Goal: Task Accomplishment & Management: Complete application form

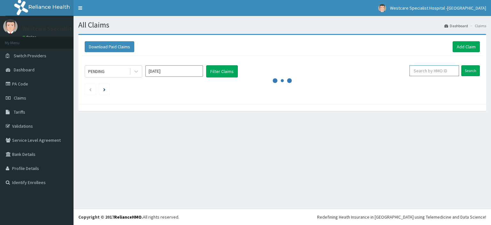
click at [440, 72] on input "text" at bounding box center [435, 70] width 50 height 11
drag, startPoint x: 438, startPoint y: 72, endPoint x: 409, endPoint y: 73, distance: 28.8
click at [409, 73] on input "GIL/10002/A" at bounding box center [424, 70] width 45 height 11
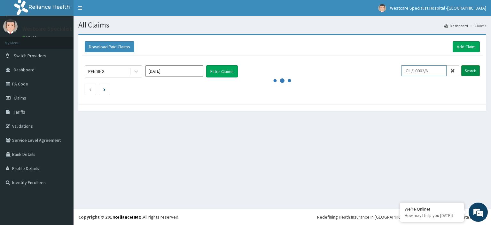
type input "GIL/10002/A"
click at [465, 70] on input "Search" at bounding box center [471, 70] width 19 height 11
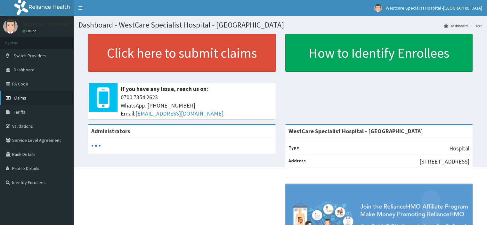
click at [32, 102] on link "Claims" at bounding box center [37, 98] width 74 height 14
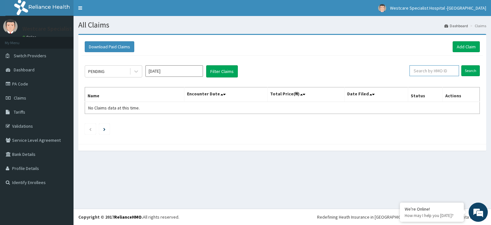
paste input "GIL/10002/A"
type input "GIL/10002/A"
click at [472, 69] on input "Search" at bounding box center [471, 70] width 19 height 11
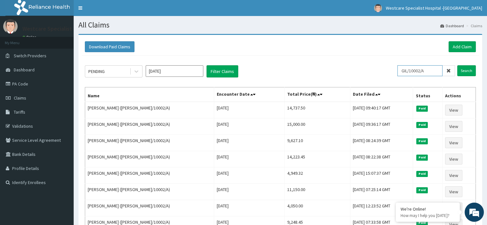
drag, startPoint x: 434, startPoint y: 70, endPoint x: 406, endPoint y: 71, distance: 28.8
click at [406, 71] on input "GIL/10002/A" at bounding box center [419, 70] width 45 height 11
click at [466, 69] on input "Search" at bounding box center [466, 70] width 19 height 11
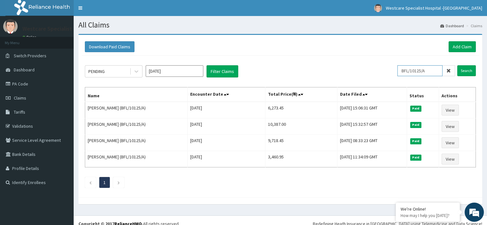
click at [403, 73] on input "BFL/10125/A" at bounding box center [419, 70] width 45 height 11
drag, startPoint x: 403, startPoint y: 73, endPoint x: 413, endPoint y: 69, distance: 10.8
click at [413, 69] on input "BFL/10125/A" at bounding box center [419, 70] width 45 height 11
drag, startPoint x: 430, startPoint y: 70, endPoint x: 405, endPoint y: 70, distance: 25.6
click at [405, 70] on input "BFL/10125/A" at bounding box center [419, 70] width 45 height 11
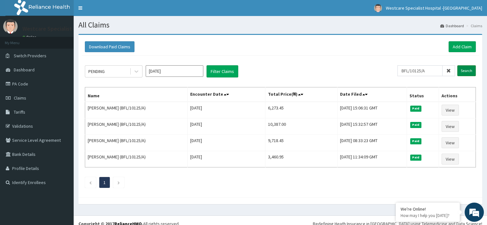
click at [467, 72] on input "Search" at bounding box center [466, 70] width 19 height 11
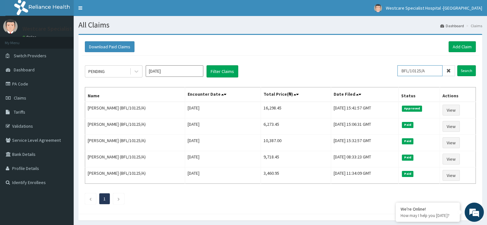
click at [438, 72] on input "BFL/10125/A" at bounding box center [419, 70] width 45 height 11
type input "B"
paste input "OLM/10037/A"
type input "OLM/10037/A"
click at [462, 72] on input "Search" at bounding box center [466, 70] width 19 height 11
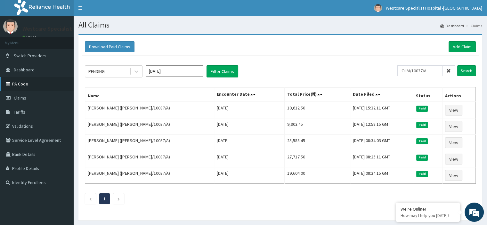
click at [28, 87] on link "PA Code" at bounding box center [37, 84] width 74 height 14
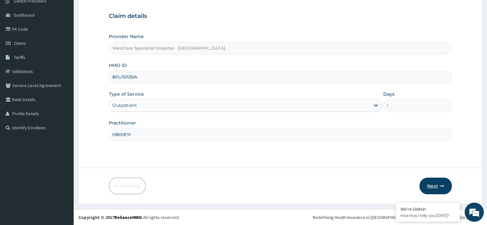
type input "OBIDEYI"
click at [434, 187] on button "Next" at bounding box center [435, 186] width 32 height 17
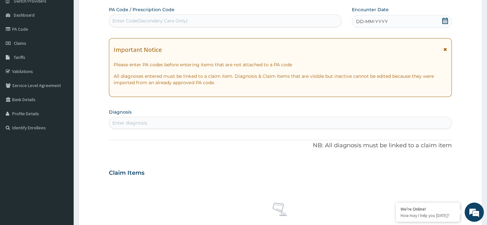
click at [360, 20] on span "DD-MM-YYYY" at bounding box center [372, 21] width 32 height 6
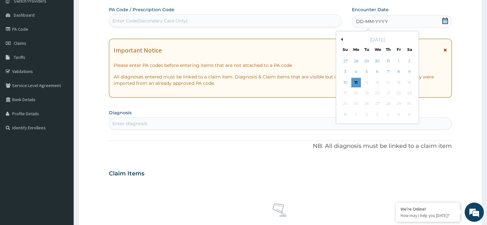
click at [341, 38] on button "Previous Month" at bounding box center [340, 39] width 3 height 3
click at [376, 82] on div "16" at bounding box center [377, 83] width 10 height 10
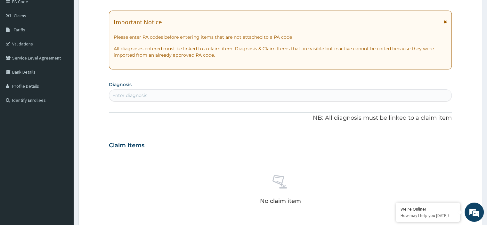
scroll to position [151, 0]
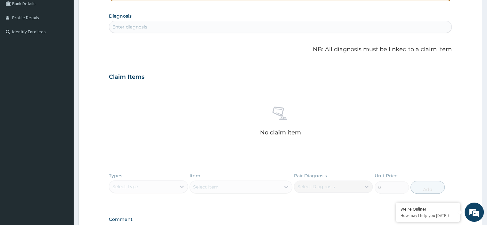
click at [153, 30] on div "Enter diagnosis" at bounding box center [280, 27] width 342 height 10
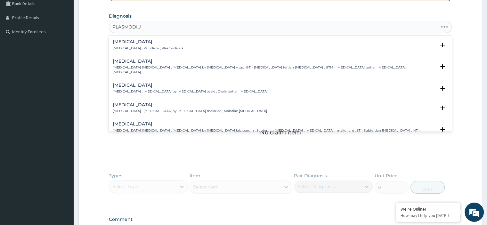
type input "PLASMODIUM"
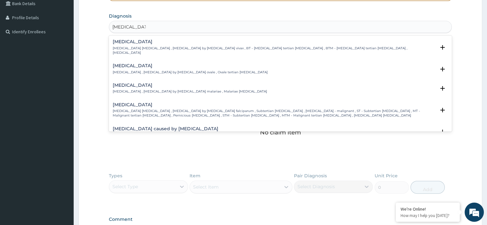
click at [123, 102] on h4 "Falciparum malaria" at bounding box center [274, 104] width 322 height 5
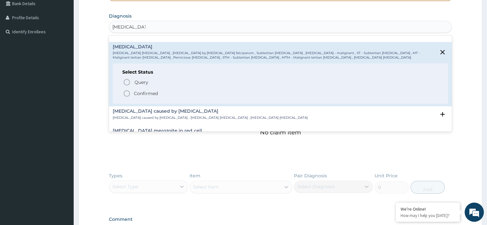
scroll to position [64, 0]
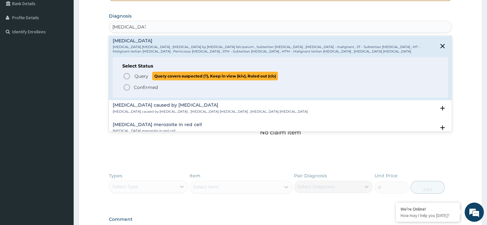
click at [127, 72] on icon "status option query" at bounding box center [127, 76] width 8 height 8
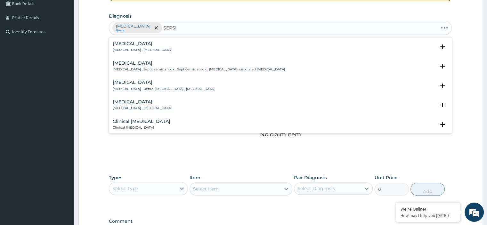
type input "SEPSIS"
click at [125, 42] on h4 "Sepsis" at bounding box center [142, 43] width 59 height 5
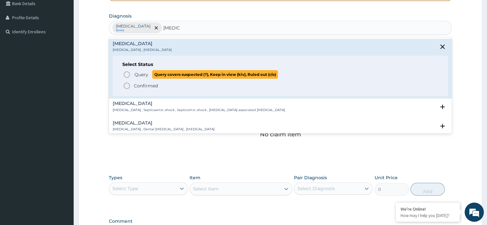
click at [126, 71] on icon "status option query" at bounding box center [127, 75] width 8 height 8
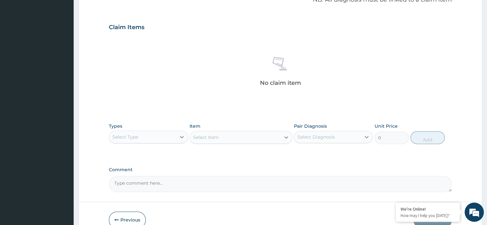
scroll to position [235, 0]
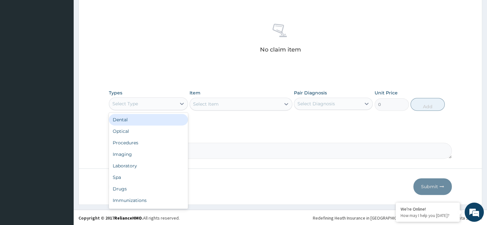
click at [160, 101] on div "Select Type" at bounding box center [142, 104] width 67 height 10
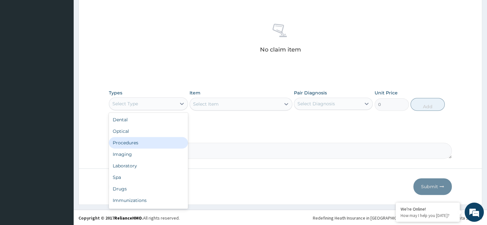
click at [138, 139] on div "Procedures" at bounding box center [148, 143] width 79 height 12
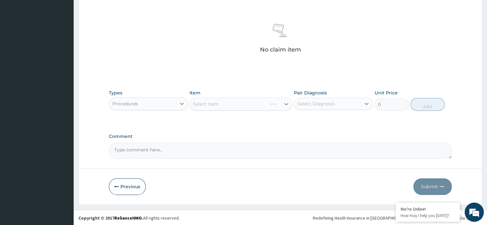
click at [203, 105] on div "Select Item" at bounding box center [240, 104] width 103 height 13
click at [217, 103] on div "Select Item" at bounding box center [240, 104] width 103 height 13
click at [217, 103] on div "Select Item" at bounding box center [206, 104] width 26 height 6
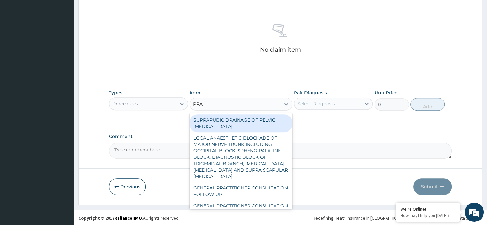
type input "PRAC"
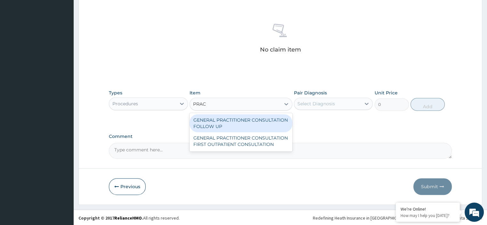
click at [215, 122] on div "GENERAL PRACTITIONER CONSULTATION FOLLOW UP" at bounding box center [240, 123] width 103 height 18
type input "2500"
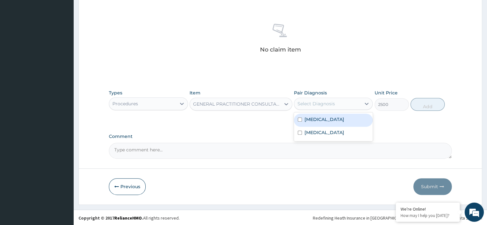
click at [299, 100] on div "Select Diagnosis" at bounding box center [315, 103] width 37 height 6
drag, startPoint x: 315, startPoint y: 118, endPoint x: 315, endPoint y: 121, distance: 3.6
click at [315, 118] on label "Falciparum malaria" at bounding box center [324, 119] width 40 height 6
checkbox input "true"
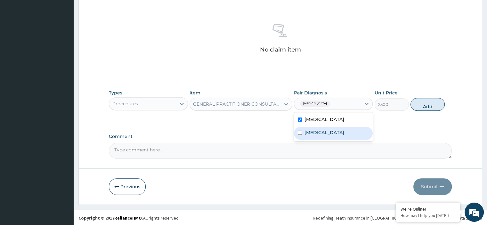
click at [310, 128] on div "Sepsis" at bounding box center [333, 133] width 79 height 13
checkbox input "true"
drag, startPoint x: 423, startPoint y: 101, endPoint x: 421, endPoint y: 104, distance: 3.7
click at [424, 101] on button "Add" at bounding box center [427, 104] width 34 height 13
type input "0"
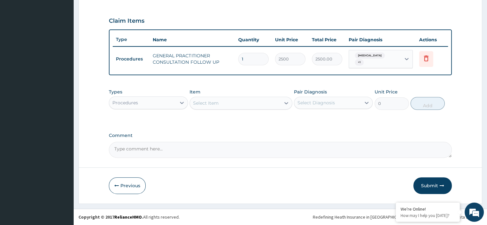
scroll to position [207, 0]
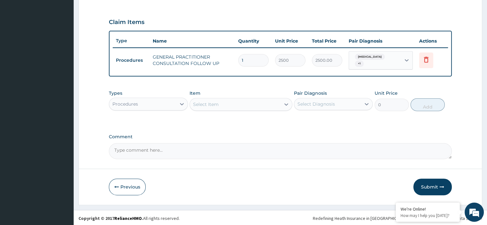
click at [174, 107] on div "Procedures" at bounding box center [142, 104] width 67 height 10
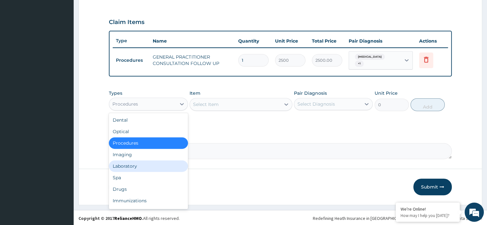
click at [147, 160] on div "Laboratory" at bounding box center [148, 166] width 79 height 12
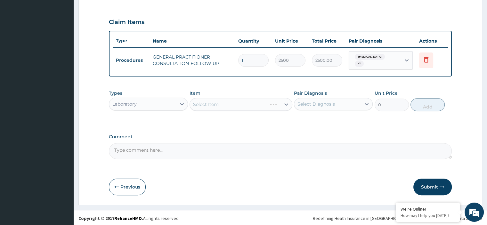
click at [211, 103] on div "Select Item" at bounding box center [240, 104] width 103 height 13
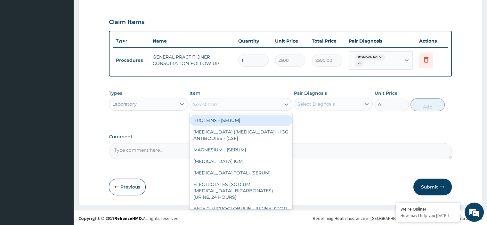
click at [212, 102] on div "Select Item" at bounding box center [206, 104] width 26 height 6
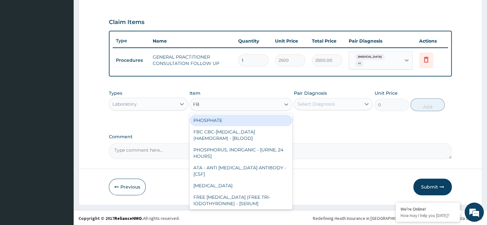
type input "FBC"
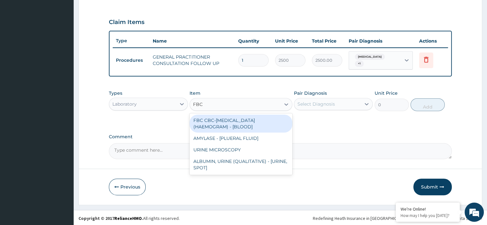
click at [219, 117] on div "FBC CBC-COMPLETE BLOOD COUNT (HAEMOGRAM) - [BLOOD]" at bounding box center [240, 124] width 103 height 18
type input "3000"
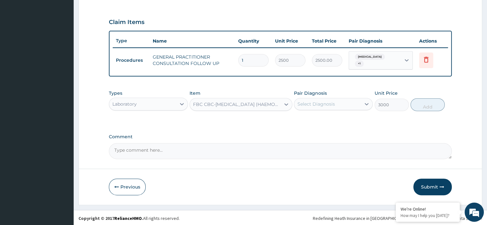
click at [302, 105] on div "Select Diagnosis" at bounding box center [315, 104] width 37 height 6
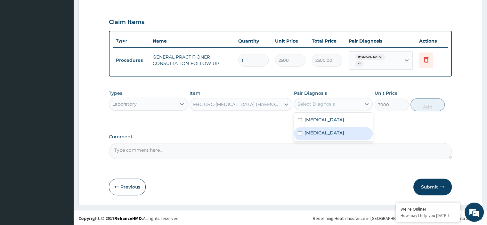
click at [306, 131] on label "Sepsis" at bounding box center [324, 133] width 40 height 6
checkbox input "true"
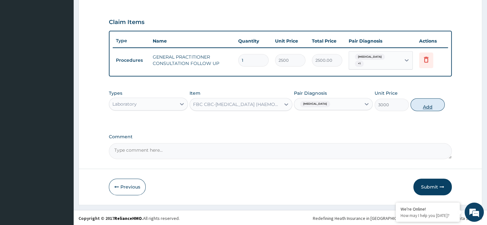
click at [415, 101] on button "Add" at bounding box center [427, 104] width 34 height 13
type input "0"
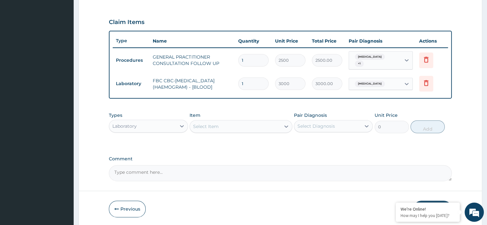
scroll to position [229, 0]
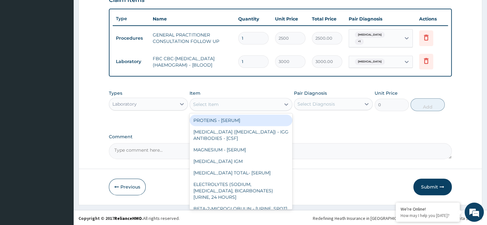
click at [242, 106] on div "Select Item" at bounding box center [235, 104] width 91 height 10
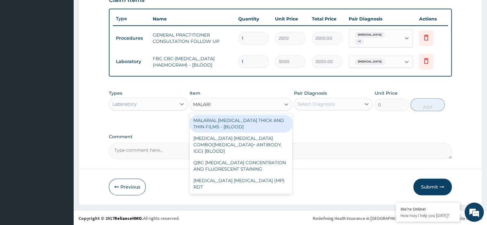
type input "[MEDICAL_DATA]"
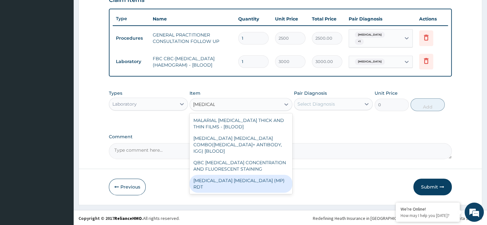
drag, startPoint x: 225, startPoint y: 173, endPoint x: 236, endPoint y: 164, distance: 14.8
click at [226, 175] on div "[MEDICAL_DATA] [MEDICAL_DATA] (MP) RDT" at bounding box center [240, 184] width 103 height 18
type input "1500"
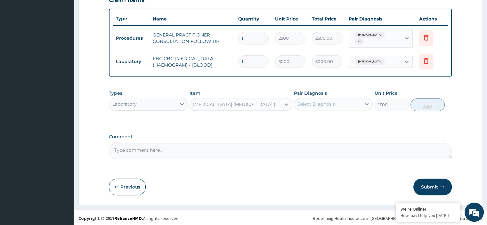
click at [323, 104] on div "Select Diagnosis" at bounding box center [315, 104] width 37 height 6
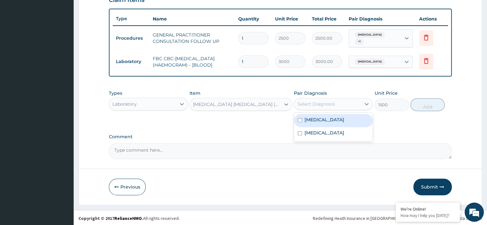
click at [319, 121] on label "[MEDICAL_DATA]" at bounding box center [324, 119] width 40 height 6
checkbox input "true"
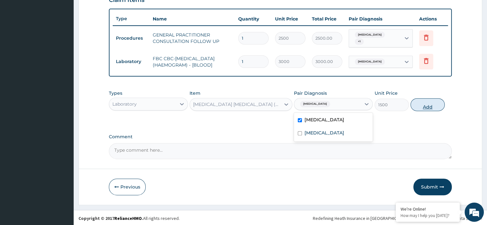
click at [426, 110] on button "Add" at bounding box center [427, 104] width 34 height 13
type input "0"
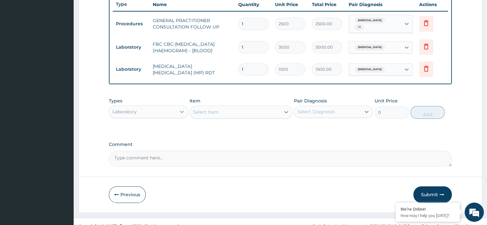
scroll to position [251, 0]
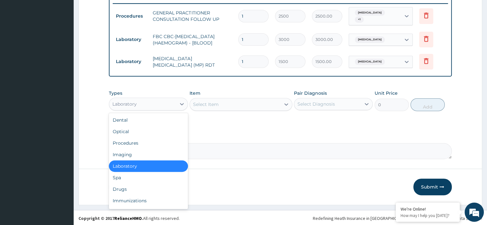
click at [175, 105] on div "Laboratory" at bounding box center [142, 104] width 67 height 10
drag, startPoint x: 131, startPoint y: 192, endPoint x: 151, endPoint y: 154, distance: 42.9
click at [132, 189] on div "Drugs" at bounding box center [148, 189] width 79 height 12
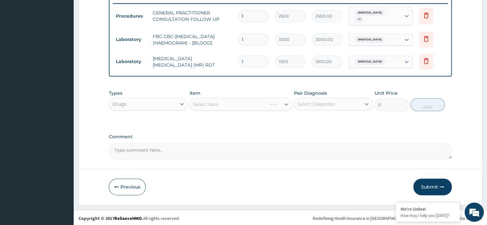
click at [209, 106] on div "Select Item" at bounding box center [240, 104] width 103 height 13
click at [210, 104] on div "Select Item" at bounding box center [240, 104] width 103 height 13
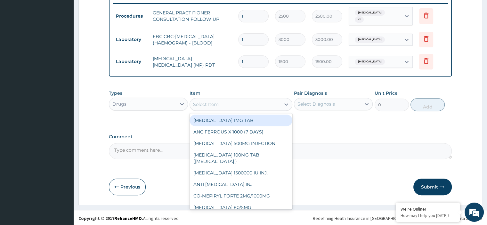
click at [210, 104] on div "Select Item" at bounding box center [206, 104] width 26 height 6
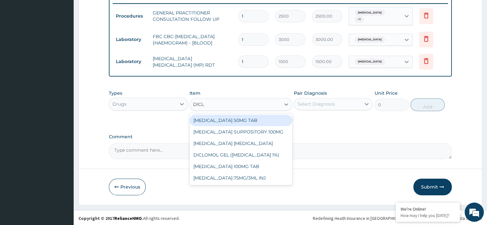
type input "DICLO"
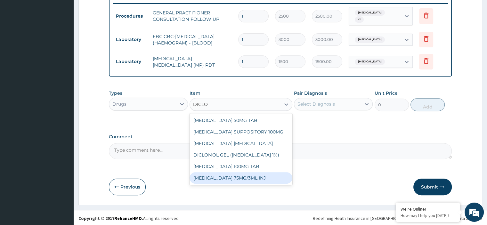
click at [224, 178] on div "DICLOFENAC 75MG/3ML INJ" at bounding box center [240, 178] width 103 height 12
type input "700"
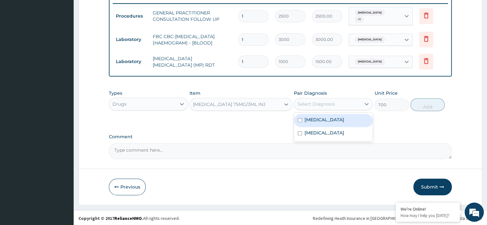
click at [310, 107] on div "Select Diagnosis" at bounding box center [327, 104] width 67 height 10
drag, startPoint x: 310, startPoint y: 121, endPoint x: 310, endPoint y: 129, distance: 8.3
click at [310, 121] on label "Falciparum malaria" at bounding box center [324, 119] width 40 height 6
checkbox input "true"
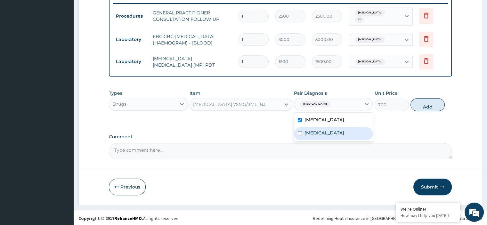
click at [308, 133] on label "Sepsis" at bounding box center [324, 133] width 40 height 6
checkbox input "true"
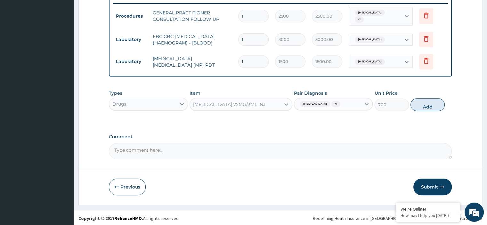
drag, startPoint x: 422, startPoint y: 101, endPoint x: 361, endPoint y: 99, distance: 60.5
click at [422, 101] on button "Add" at bounding box center [427, 104] width 34 height 13
type input "0"
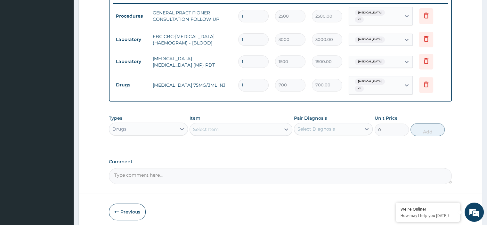
scroll to position [276, 0]
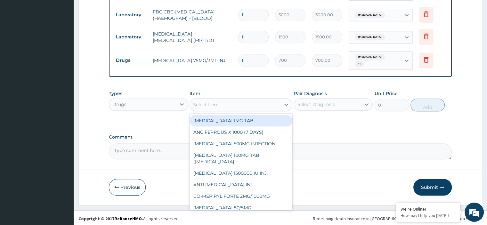
click at [209, 101] on div "Select Item" at bounding box center [206, 104] width 26 height 6
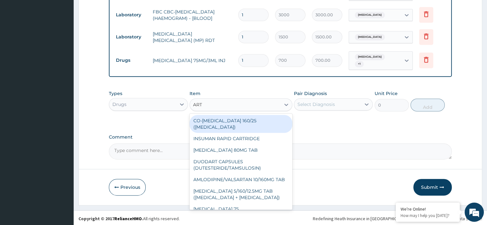
type input "ARTE"
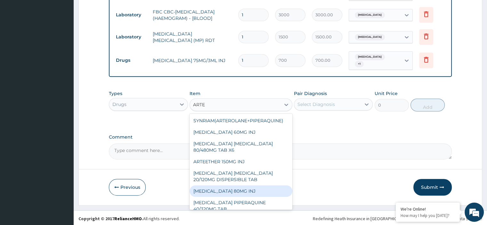
click at [208, 187] on div "ARTEMETHER 80MG INJ" at bounding box center [240, 191] width 103 height 12
type input "1400"
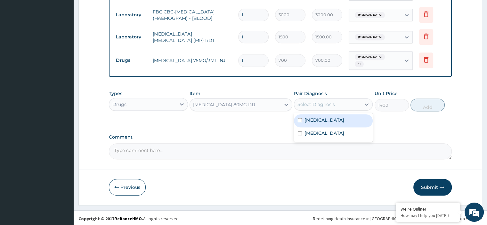
click at [299, 105] on div "Select Diagnosis" at bounding box center [315, 104] width 37 height 6
click at [302, 116] on div "Falciparum malaria" at bounding box center [333, 120] width 79 height 13
checkbox input "true"
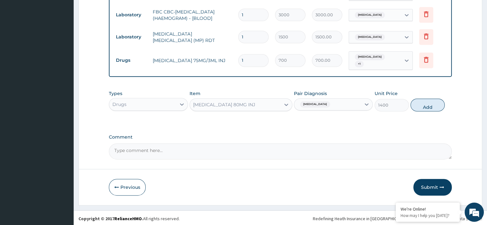
drag, startPoint x: 435, startPoint y: 101, endPoint x: 418, endPoint y: 104, distance: 17.5
click at [435, 101] on button "Add" at bounding box center [427, 105] width 34 height 13
type input "0"
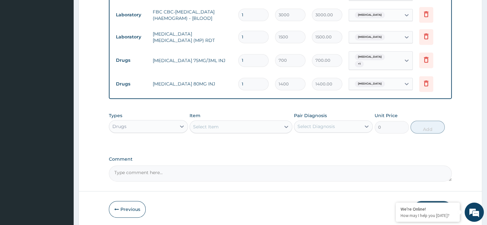
type input "0.00"
type input "6"
type input "8400.00"
type input "6"
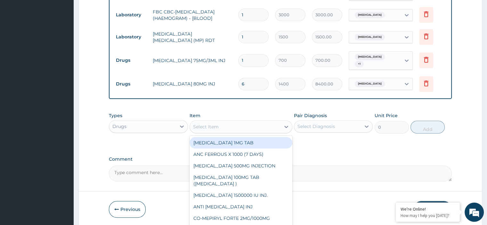
click at [247, 125] on div "Select Item" at bounding box center [235, 127] width 91 height 10
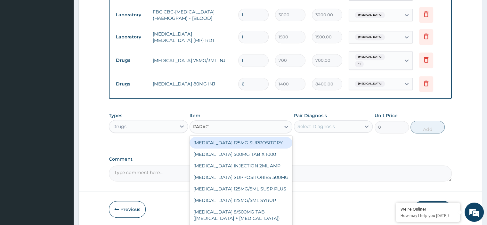
type input "PARACE"
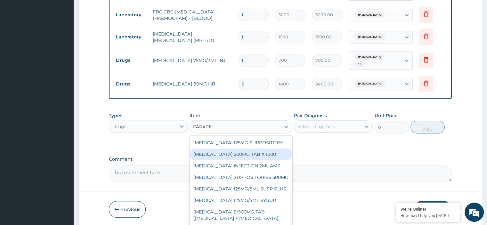
click at [234, 153] on div "PARACETAMOL 500MG TAB X 1000" at bounding box center [240, 154] width 103 height 12
type input "11.02499961853027"
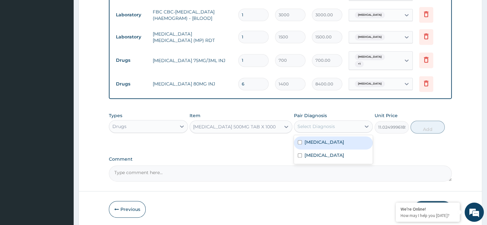
click at [332, 128] on div "Select Diagnosis" at bounding box center [315, 126] width 37 height 6
click at [325, 139] on label "Falciparum malaria" at bounding box center [324, 142] width 40 height 6
checkbox input "true"
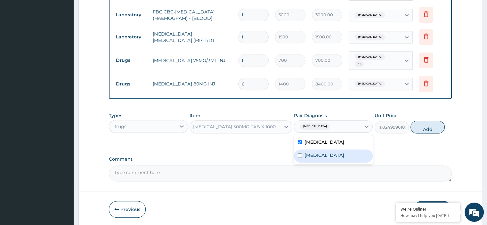
drag, startPoint x: 313, startPoint y: 154, endPoint x: 358, endPoint y: 146, distance: 46.4
click at [314, 154] on label "Sepsis" at bounding box center [324, 155] width 40 height 6
checkbox input "true"
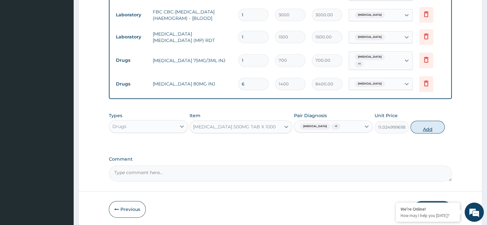
click at [418, 127] on button "Add" at bounding box center [427, 127] width 34 height 13
type input "0"
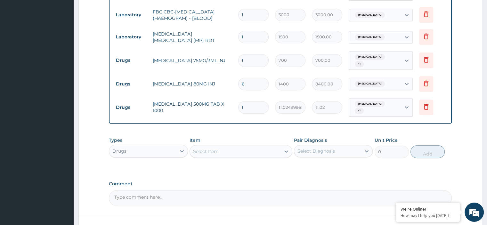
type input "18"
type input "198.45"
type input "18"
drag, startPoint x: 342, startPoint y: 172, endPoint x: 363, endPoint y: 172, distance: 21.8
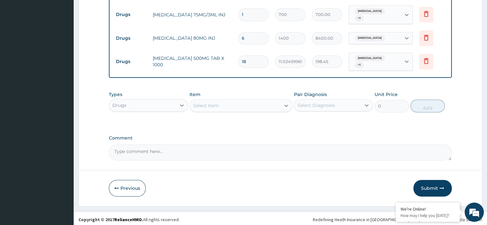
scroll to position [323, 0]
click at [423, 181] on button "Submit" at bounding box center [432, 187] width 38 height 17
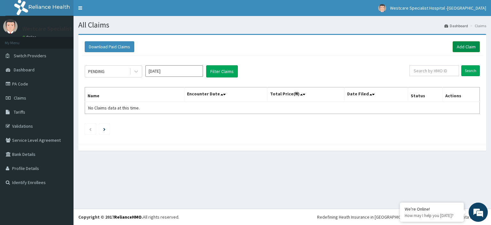
click at [464, 46] on link "Add Claim" at bounding box center [466, 46] width 27 height 11
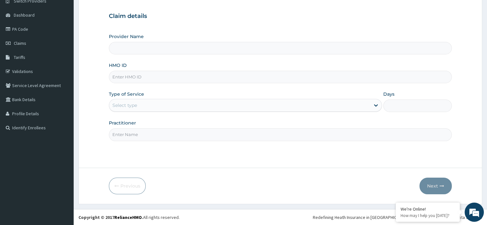
paste input "OLM/10037/A"
type input "OLM/10037/A"
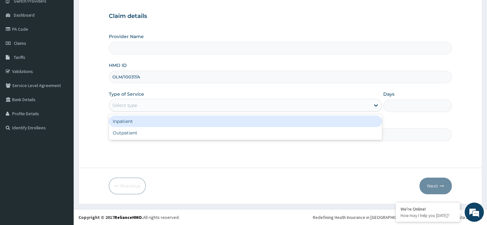
click at [163, 106] on div "Select type" at bounding box center [239, 105] width 261 height 10
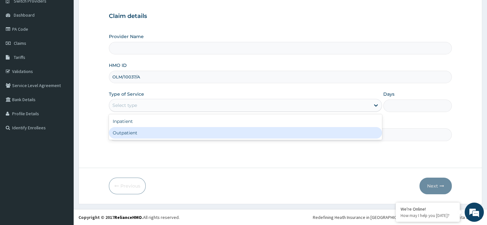
click at [147, 131] on div "Outpatient" at bounding box center [245, 133] width 273 height 12
type input "1"
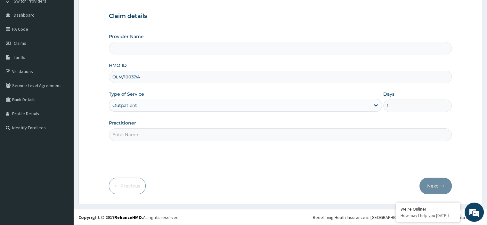
click at [152, 131] on input "Practitioner" at bounding box center [280, 134] width 342 height 12
click at [132, 136] on input "Practitioner" at bounding box center [280, 134] width 342 height 12
type input "OBIDEYI"
click at [435, 188] on button "Next" at bounding box center [435, 186] width 32 height 17
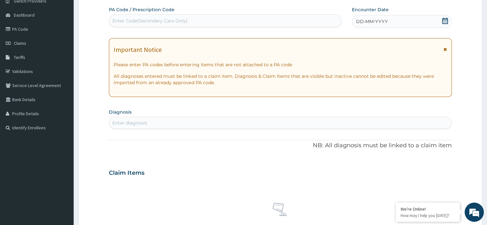
click at [288, 20] on div "Enter Code(Secondary Care Only)" at bounding box center [225, 21] width 232 height 10
type input "PA/714754"
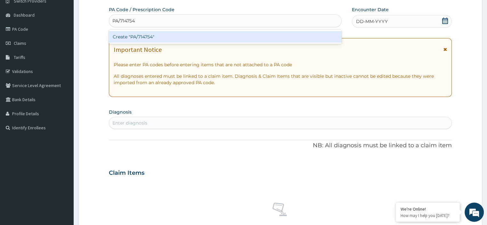
click at [264, 36] on div "Create "PA/714754"" at bounding box center [225, 37] width 233 height 12
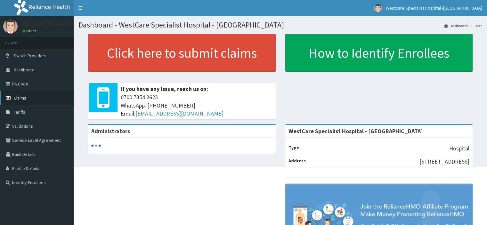
click at [27, 100] on link "Claims" at bounding box center [37, 98] width 74 height 14
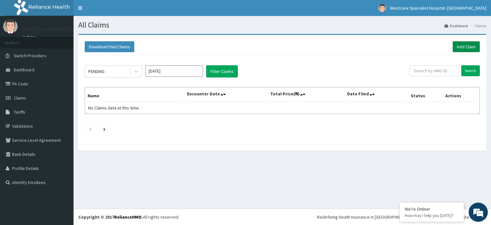
click at [461, 48] on link "Add Claim" at bounding box center [466, 46] width 27 height 11
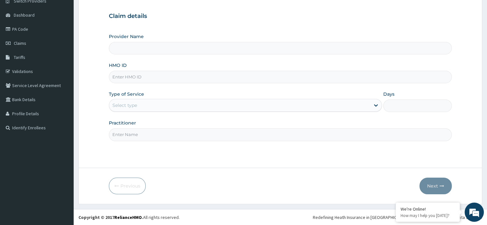
type input "WestCare Specialist Hospital - [GEOGRAPHIC_DATA]"
click at [149, 76] on input "HMO ID" at bounding box center [280, 77] width 342 height 12
paste input "OLM/10037/A"
type input "OLM/10037/A"
click at [176, 103] on div "Select type" at bounding box center [239, 105] width 261 height 10
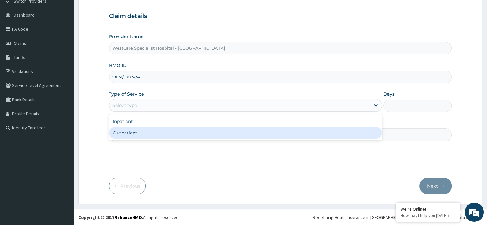
click at [152, 134] on div "Outpatient" at bounding box center [245, 133] width 273 height 12
type input "1"
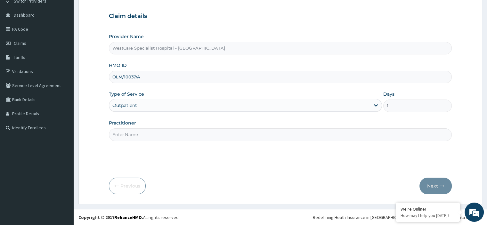
click at [162, 134] on input "Practitioner" at bounding box center [280, 134] width 342 height 12
type input "OBIDEYI"
click at [433, 180] on button "Next" at bounding box center [435, 186] width 32 height 17
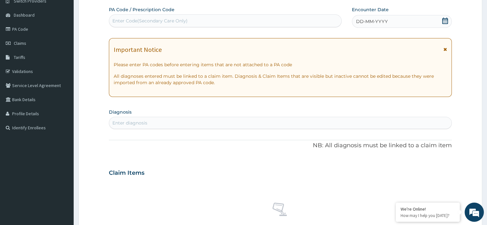
click at [293, 18] on div "Enter Code(Secondary Care Only)" at bounding box center [225, 21] width 232 height 10
drag, startPoint x: 177, startPoint y: 20, endPoint x: 163, endPoint y: 21, distance: 13.2
click at [163, 21] on div "Enter Code(Secondary Care Only)" at bounding box center [149, 21] width 75 height 6
paste input "PA/714754"
type input "PA/714754"
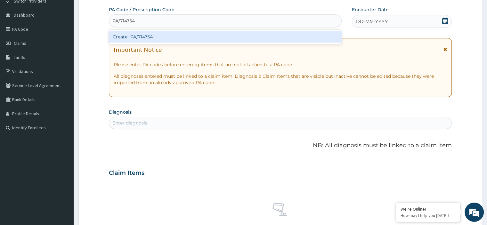
click at [166, 36] on div "Create "PA/714754"" at bounding box center [225, 37] width 233 height 12
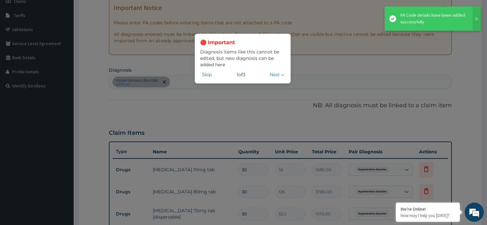
scroll to position [151, 0]
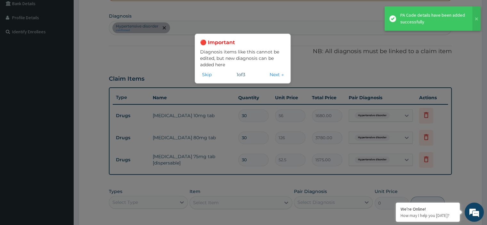
click at [314, 71] on div "🔴 Important Diagnosis items like this cannot be edited, but new diagnosis can b…" at bounding box center [243, 112] width 487 height 225
click at [290, 69] on div "🔴 Important Diagnosis items like this cannot be edited, but new diagnosis can b…" at bounding box center [242, 59] width 96 height 50
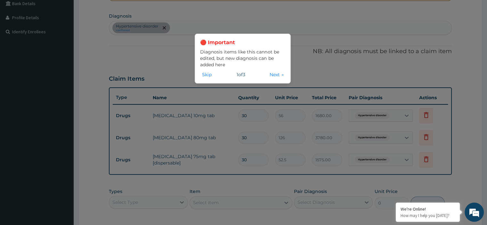
click at [321, 66] on div "🔴 Important Diagnosis items like this cannot be edited, but new diagnosis can b…" at bounding box center [243, 112] width 487 height 225
click at [206, 75] on button "Skip" at bounding box center [206, 74] width 13 height 7
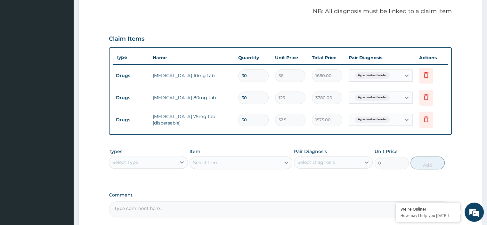
scroll to position [249, 0]
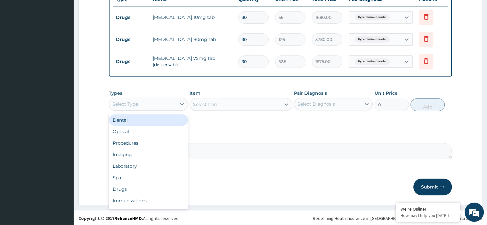
click at [171, 100] on div "Select Type" at bounding box center [142, 104] width 67 height 10
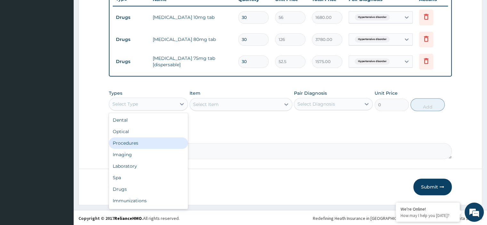
click at [137, 138] on div "Procedures" at bounding box center [148, 143] width 79 height 12
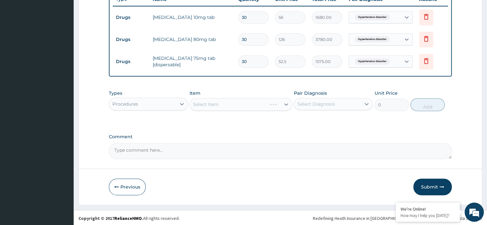
click at [202, 103] on div "Select Item" at bounding box center [240, 104] width 103 height 13
click at [213, 102] on div "Select Item" at bounding box center [240, 104] width 103 height 13
click at [202, 105] on div "Select Item" at bounding box center [240, 104] width 103 height 13
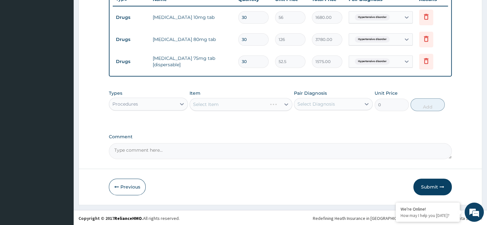
click at [200, 105] on div "Select Item" at bounding box center [240, 104] width 103 height 13
click at [206, 106] on div "Select Item" at bounding box center [240, 104] width 103 height 13
click at [210, 104] on div "Select Item" at bounding box center [240, 104] width 103 height 13
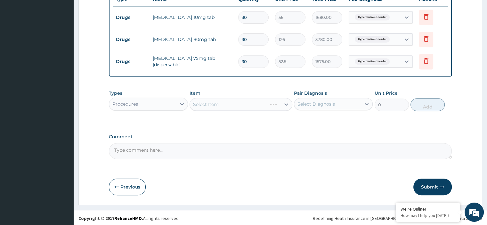
click at [211, 106] on div "Select Item" at bounding box center [240, 104] width 103 height 13
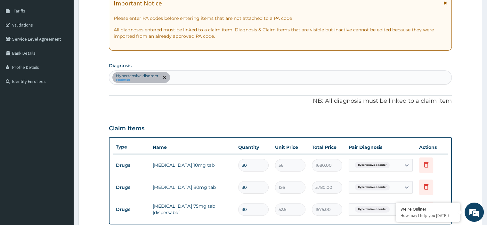
scroll to position [153, 0]
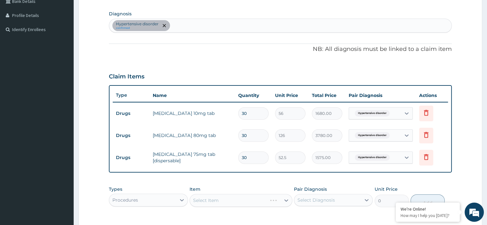
click at [224, 26] on div "Hypertensive disorder confirmed" at bounding box center [280, 25] width 342 height 13
type input "MALARIA"
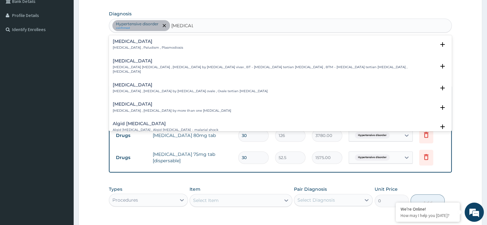
click at [126, 48] on p "Malaria , Paludism , Plasmodiosis" at bounding box center [148, 47] width 70 height 4
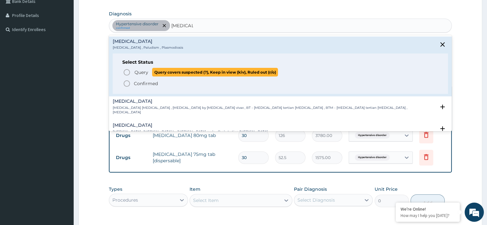
click at [125, 71] on icon "status option query" at bounding box center [127, 72] width 8 height 8
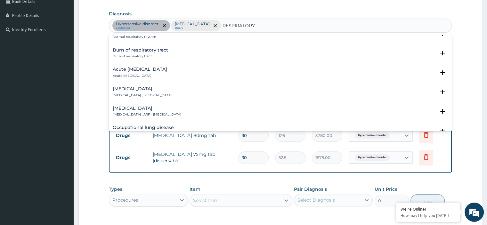
scroll to position [886, 0]
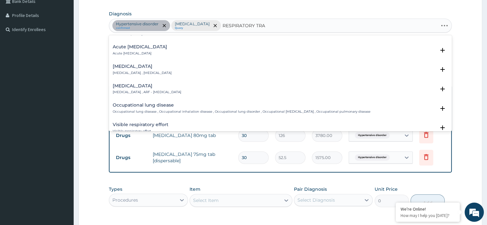
type input "RESPIRATORY TRAC"
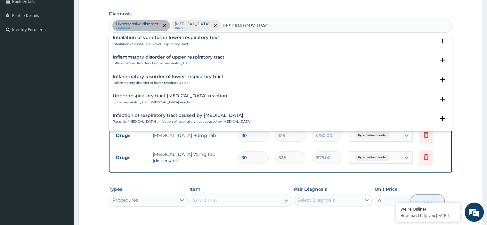
scroll to position [877, 0]
click at [136, 99] on div "Upper respiratory tract hypersensitivity reaction Upper respiratory tract hyper…" at bounding box center [170, 99] width 114 height 11
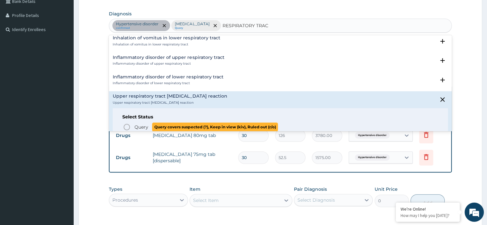
click at [126, 125] on icon "status option query" at bounding box center [127, 127] width 8 height 8
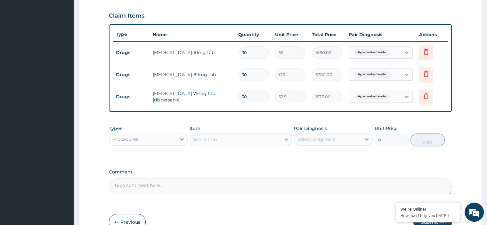
scroll to position [249, 0]
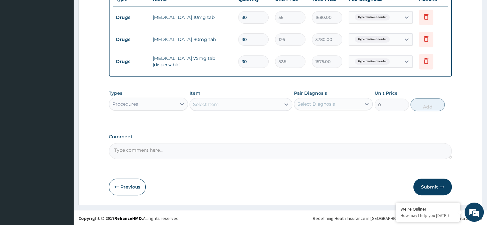
click at [199, 102] on div "Select Item" at bounding box center [206, 104] width 26 height 6
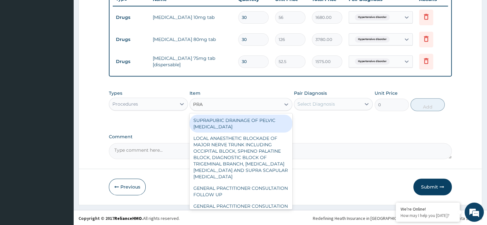
type input "PRAC"
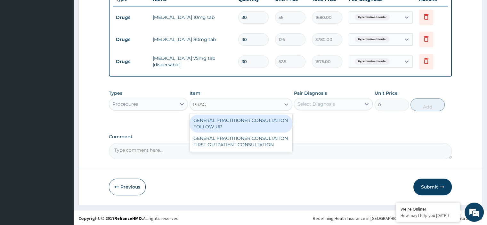
click at [226, 117] on div "GENERAL PRACTITIONER CONSULTATION FOLLOW UP" at bounding box center [240, 124] width 103 height 18
type input "2500"
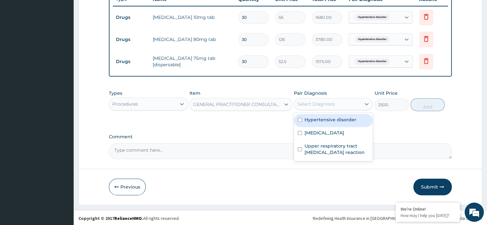
click at [317, 108] on div "Select Diagnosis" at bounding box center [327, 104] width 67 height 10
click at [308, 119] on label "Hypertensive disorder" at bounding box center [330, 119] width 52 height 6
checkbox input "true"
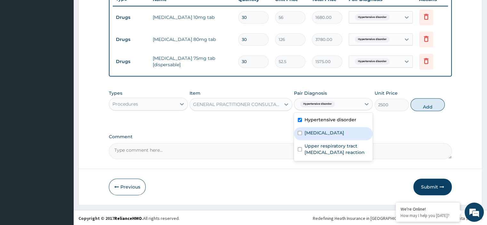
click at [310, 130] on label "Malaria" at bounding box center [324, 133] width 40 height 6
checkbox input "true"
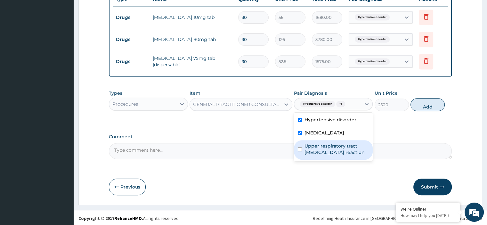
click at [306, 143] on label "Upper respiratory tract hypersensitivity reaction" at bounding box center [336, 149] width 64 height 13
checkbox input "true"
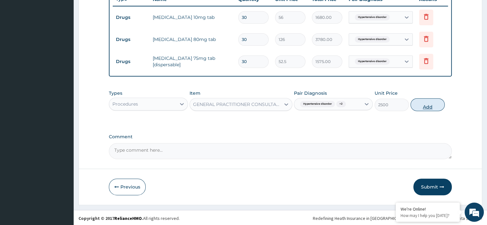
click at [422, 103] on button "Add" at bounding box center [427, 104] width 34 height 13
type input "0"
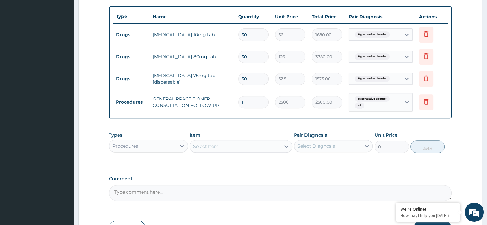
scroll to position [273, 0]
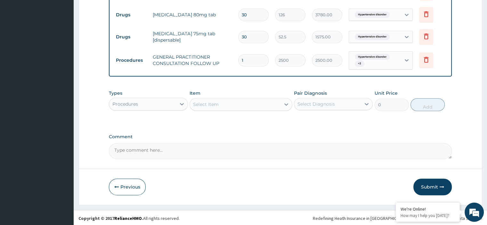
click at [175, 103] on div "Procedures" at bounding box center [142, 104] width 67 height 10
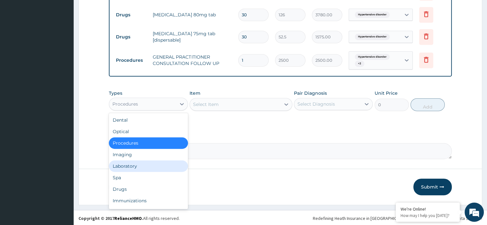
click at [145, 168] on div "Laboratory" at bounding box center [148, 166] width 79 height 12
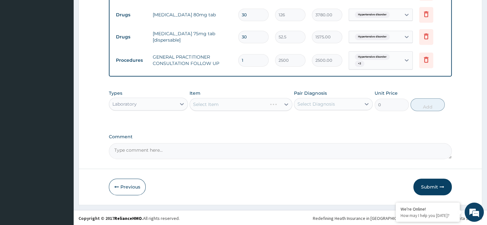
click at [224, 106] on div "Select Item" at bounding box center [240, 104] width 103 height 13
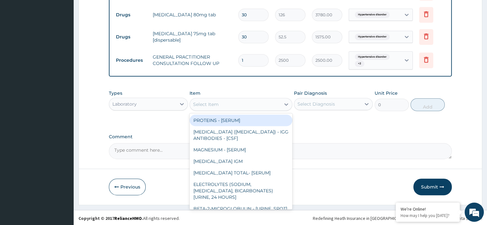
click at [212, 105] on div "Select Item" at bounding box center [206, 104] width 26 height 6
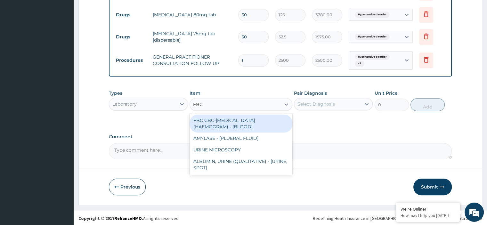
type input "FBC"
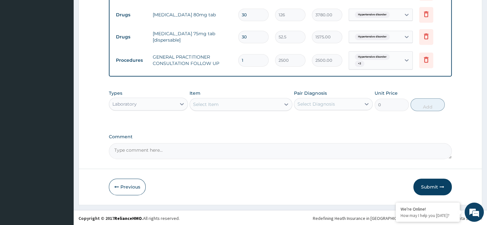
click at [197, 102] on div "Select Item" at bounding box center [206, 104] width 26 height 6
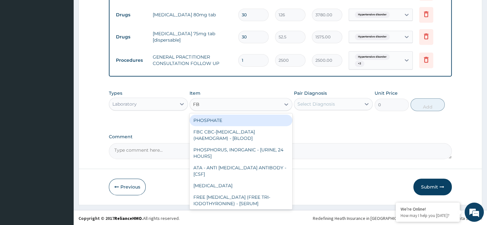
type input "FBC"
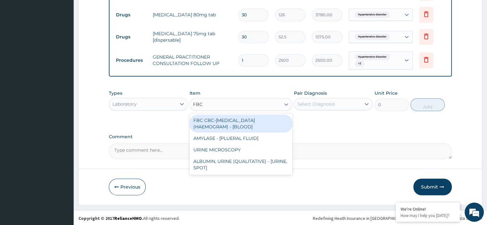
click at [226, 125] on div "FBC CBC-COMPLETE BLOOD COUNT (HAEMOGRAM) - [BLOOD]" at bounding box center [240, 124] width 103 height 18
type input "3000"
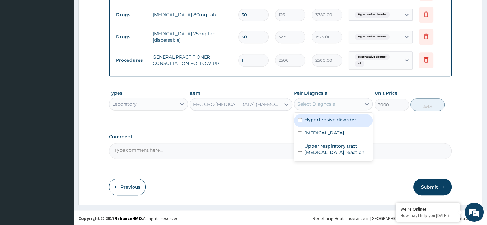
click at [303, 106] on div "Select Diagnosis" at bounding box center [315, 104] width 37 height 6
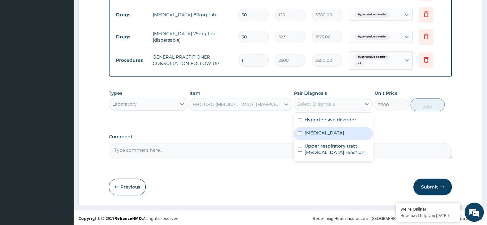
click at [276, 136] on label "Comment" at bounding box center [280, 136] width 342 height 5
click at [276, 143] on textarea "Comment" at bounding box center [280, 151] width 342 height 16
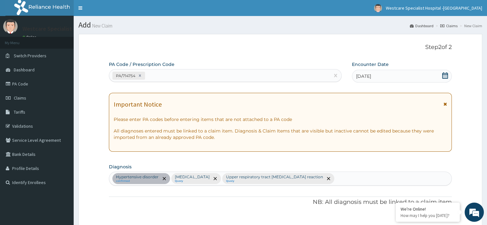
scroll to position [64, 0]
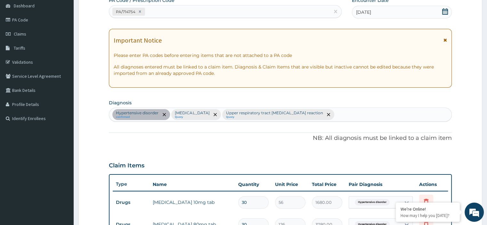
click at [320, 120] on div "Hypertensive disorder confirmed Malaria Query Upper respiratory tract hypersens…" at bounding box center [280, 114] width 342 height 13
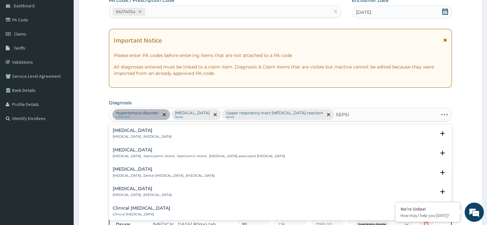
type input "SEPSIS"
click at [119, 137] on p "Systemic infection , Sepsis" at bounding box center [142, 136] width 59 height 4
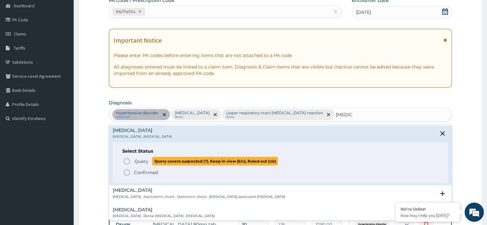
click at [125, 157] on icon "status option query" at bounding box center [127, 161] width 8 height 8
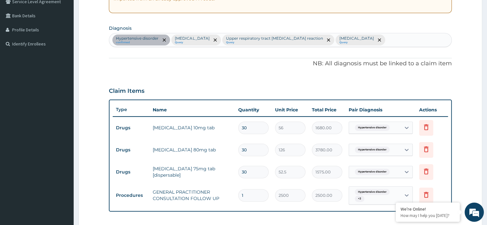
scroll to position [256, 0]
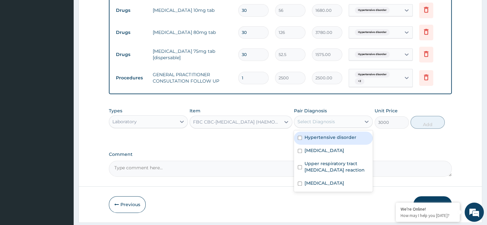
click at [315, 121] on div "Select Diagnosis" at bounding box center [315, 121] width 37 height 6
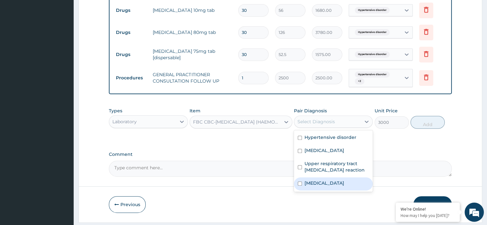
click at [303, 179] on div "Sepsis" at bounding box center [333, 183] width 79 height 13
checkbox input "true"
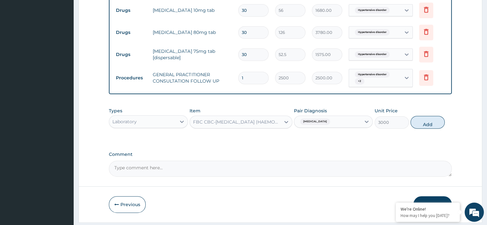
drag, startPoint x: 419, startPoint y: 124, endPoint x: 404, endPoint y: 128, distance: 15.2
click at [417, 124] on button "Add" at bounding box center [427, 122] width 34 height 13
type input "0"
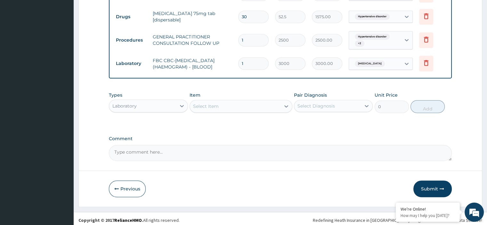
scroll to position [296, 0]
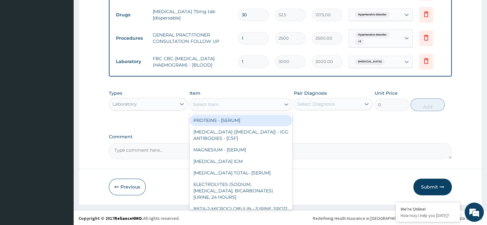
click at [215, 105] on div "Select Item" at bounding box center [206, 104] width 26 height 6
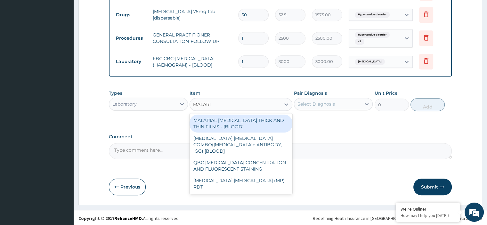
type input "MALARIA"
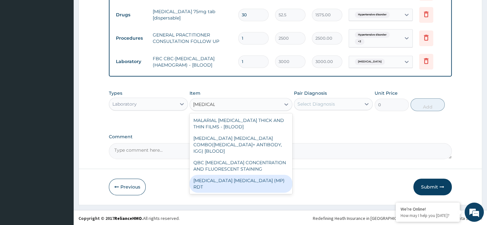
click at [203, 175] on div "MALARIA PARASITE (MP) RDT" at bounding box center [240, 184] width 103 height 18
type input "1500"
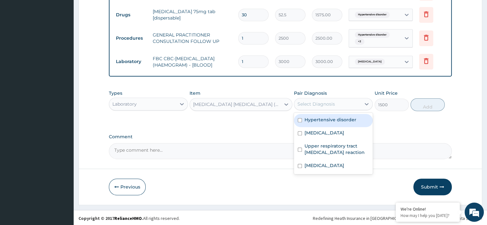
click at [312, 104] on div "Select Diagnosis" at bounding box center [315, 104] width 37 height 6
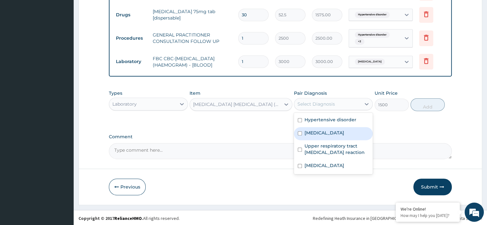
click at [306, 130] on label "Malaria" at bounding box center [324, 133] width 40 height 6
checkbox input "true"
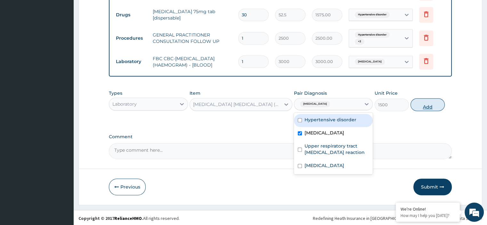
click at [421, 107] on button "Add" at bounding box center [427, 104] width 34 height 13
type input "0"
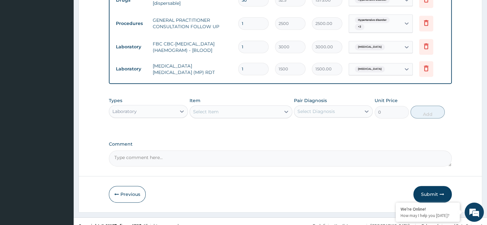
scroll to position [317, 0]
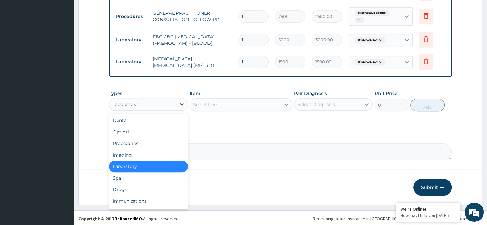
click at [180, 102] on icon at bounding box center [181, 104] width 6 height 6
click at [118, 188] on div "Drugs" at bounding box center [148, 190] width 79 height 12
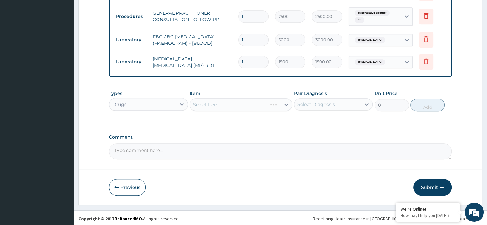
click at [221, 103] on div "Select Item" at bounding box center [240, 104] width 103 height 13
click at [211, 103] on div "Select Item" at bounding box center [240, 104] width 103 height 13
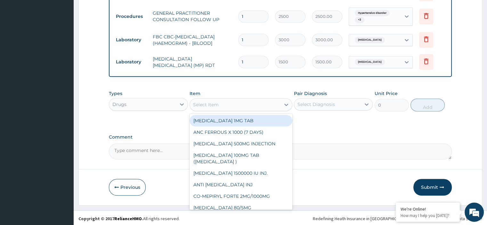
click at [198, 102] on div "Select Item" at bounding box center [206, 104] width 26 height 6
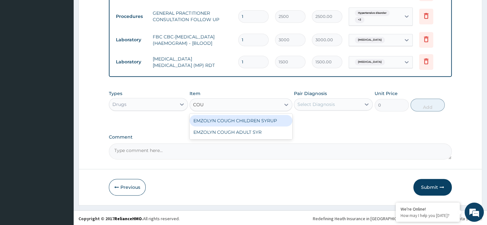
type input "COUG"
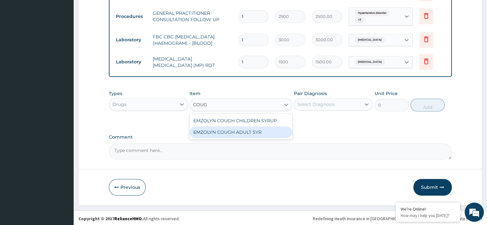
click at [218, 130] on div "EMZOLYN COUGH ADULT SYR" at bounding box center [240, 132] width 103 height 12
type input "735"
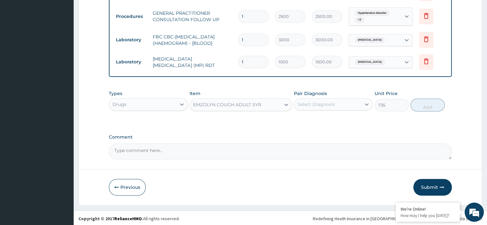
click at [313, 104] on div "Select Diagnosis" at bounding box center [315, 104] width 37 height 6
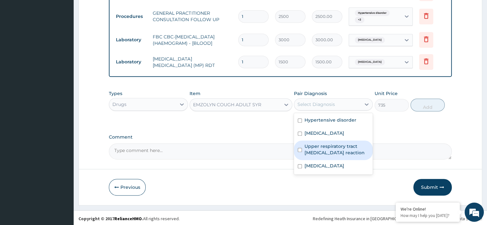
click at [309, 143] on label "Upper respiratory tract hypersensitivity reaction" at bounding box center [336, 149] width 64 height 13
checkbox input "true"
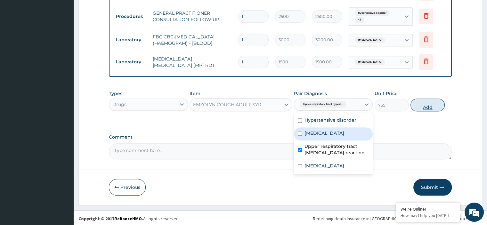
click at [428, 101] on button "Add" at bounding box center [427, 105] width 34 height 13
type input "0"
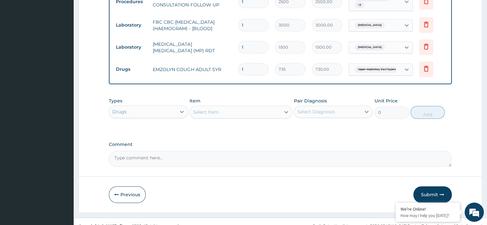
scroll to position [339, 0]
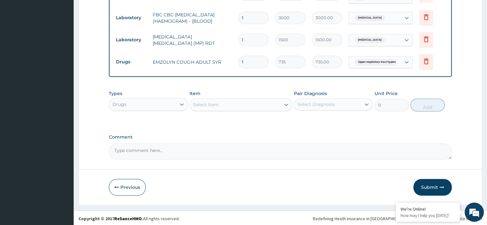
click at [239, 104] on div "Select Item" at bounding box center [235, 104] width 91 height 10
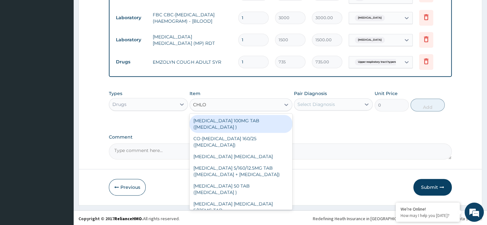
type input "CHLOR"
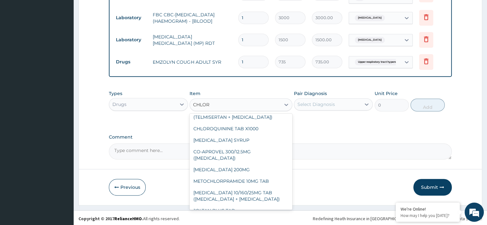
scroll to position [192, 0]
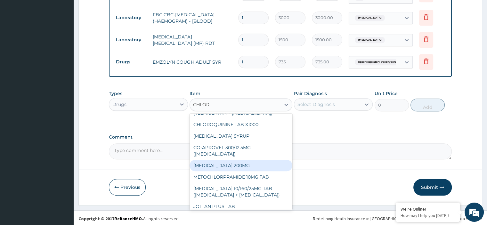
click at [225, 171] on div "HYDROXYCHLOROQUINE 200MG" at bounding box center [240, 166] width 103 height 12
type input "154.3500061035156"
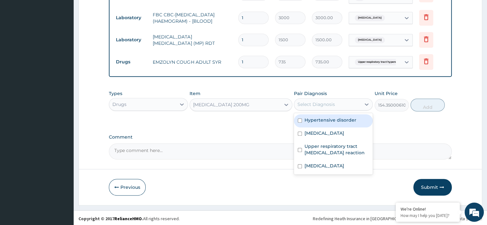
click at [323, 103] on div "Select Diagnosis" at bounding box center [315, 104] width 37 height 6
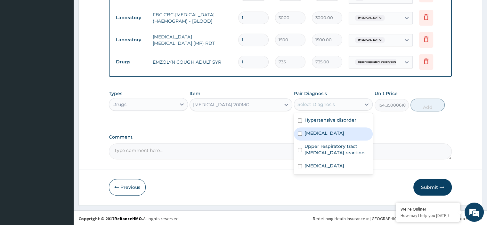
click at [312, 133] on label "Malaria" at bounding box center [324, 133] width 40 height 6
checkbox input "true"
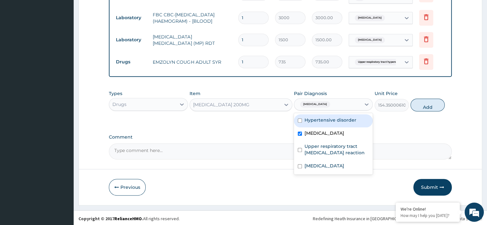
drag, startPoint x: 422, startPoint y: 106, endPoint x: 415, endPoint y: 110, distance: 8.4
click at [421, 107] on button "Add" at bounding box center [427, 105] width 34 height 13
type input "0"
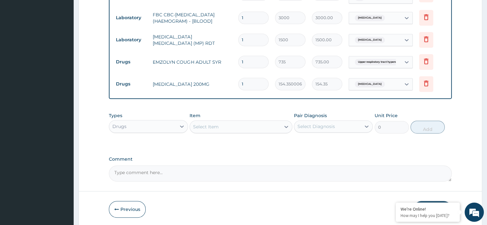
type input "0.00"
type input "3"
type input "463.05"
type input "3"
click at [226, 115] on div "Item Select Item" at bounding box center [240, 122] width 103 height 21
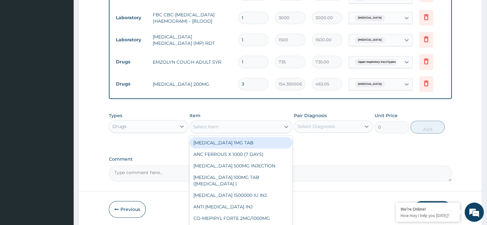
click at [211, 127] on div "Select Item" at bounding box center [206, 126] width 26 height 6
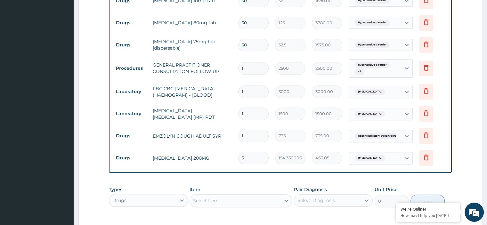
scroll to position [361, 0]
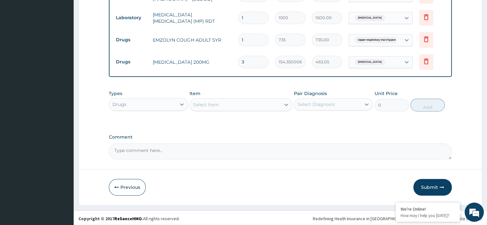
click at [195, 102] on div "Select Item" at bounding box center [206, 104] width 26 height 6
click at [174, 118] on div "Types Drugs Item Select Item Pair Diagnosis Select Diagnosis Unit Price 0 Add" at bounding box center [280, 105] width 342 height 37
click at [209, 101] on div "Select Item" at bounding box center [206, 104] width 26 height 6
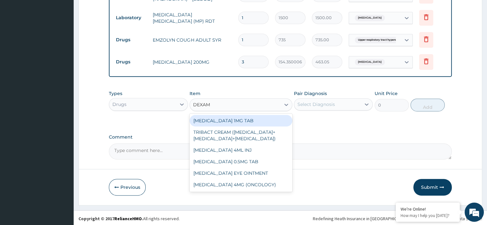
type input "DEXAME"
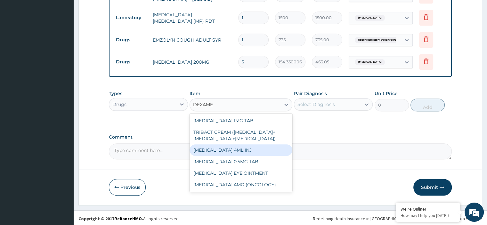
click at [238, 147] on div "DEXAMETHASONE 4ML INJ" at bounding box center [240, 150] width 103 height 12
type input "700"
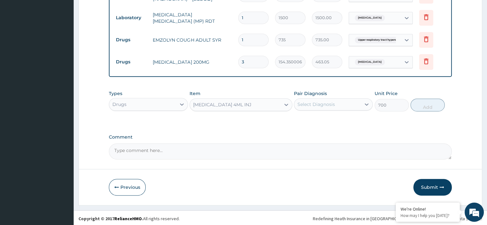
click at [308, 104] on div "Select Diagnosis" at bounding box center [315, 104] width 37 height 6
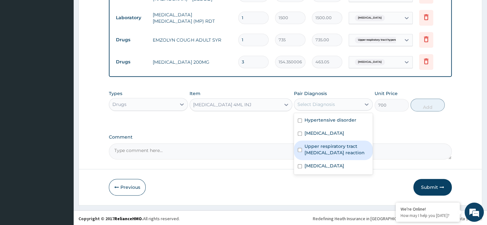
click at [309, 148] on label "Upper respiratory tract hypersensitivity reaction" at bounding box center [336, 149] width 64 height 13
checkbox input "true"
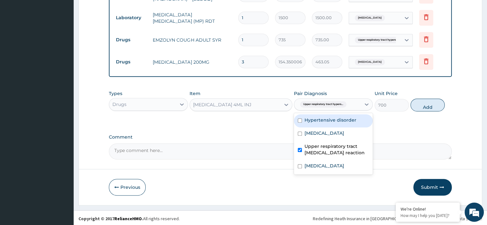
drag, startPoint x: 418, startPoint y: 100, endPoint x: 401, endPoint y: 117, distance: 24.4
click at [418, 101] on button "Add" at bounding box center [427, 105] width 34 height 13
type input "0"
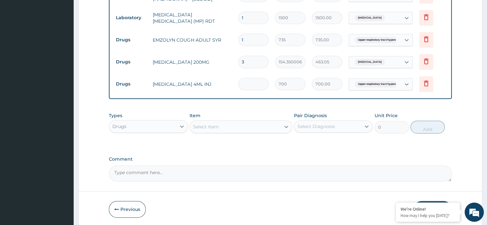
type input "0.00"
type input "3"
type input "2100.00"
type input "3"
drag, startPoint x: 443, startPoint y: 102, endPoint x: 457, endPoint y: 98, distance: 14.5
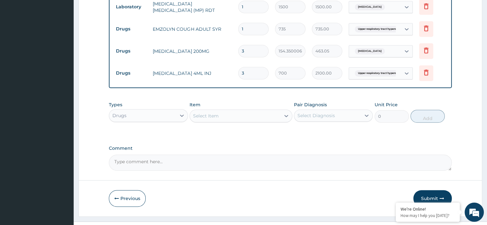
scroll to position [384, 0]
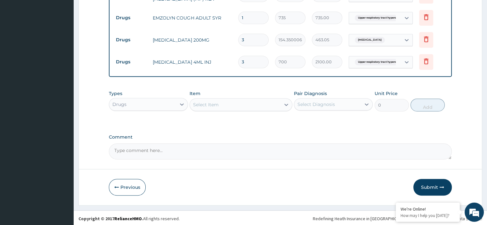
click at [202, 105] on div "Select Item" at bounding box center [206, 104] width 26 height 6
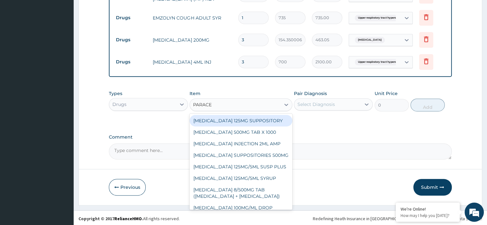
type input "PARACET"
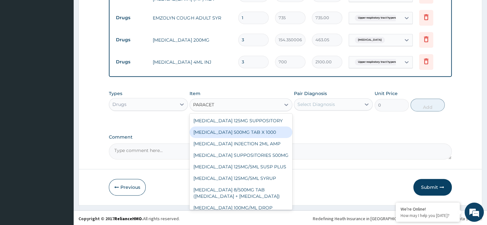
click at [226, 128] on div "PARACETAMOL 500MG TAB X 1000" at bounding box center [240, 132] width 103 height 12
type input "11.02499961853027"
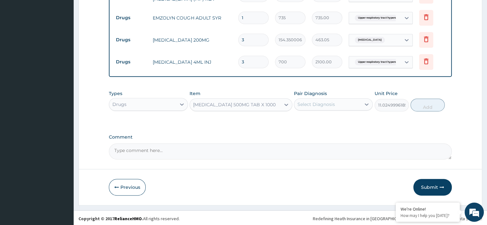
click at [307, 107] on div "Select Diagnosis" at bounding box center [327, 104] width 67 height 10
click at [318, 110] on div "Types Drugs Item PARACETAMOL 500MG TAB X 1000 Pair Diagnosis Select Diagnosis U…" at bounding box center [280, 101] width 342 height 28
click at [322, 106] on div "Select Diagnosis" at bounding box center [327, 104] width 67 height 10
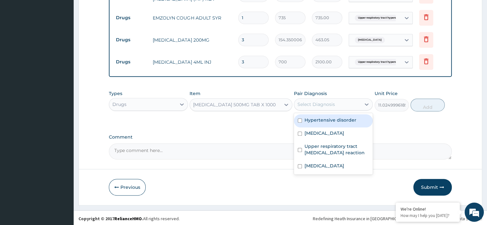
drag, startPoint x: 317, startPoint y: 118, endPoint x: 324, endPoint y: 123, distance: 7.6
click at [319, 118] on label "Hypertensive disorder" at bounding box center [330, 120] width 52 height 6
checkbox input "true"
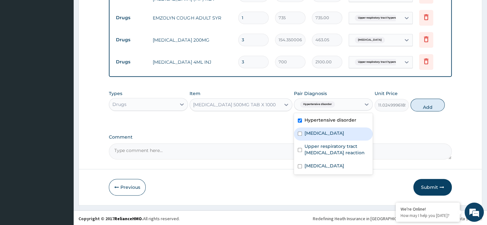
click at [317, 130] on label "Malaria" at bounding box center [324, 133] width 40 height 6
checkbox input "true"
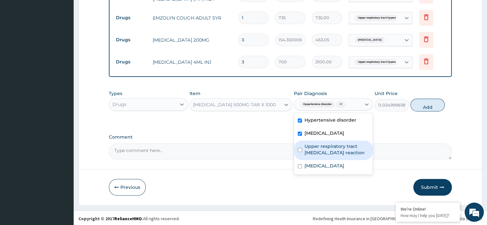
drag, startPoint x: 317, startPoint y: 145, endPoint x: 320, endPoint y: 147, distance: 3.6
click at [318, 145] on label "Upper respiratory tract hypersensitivity reaction" at bounding box center [336, 149] width 64 height 13
checkbox input "true"
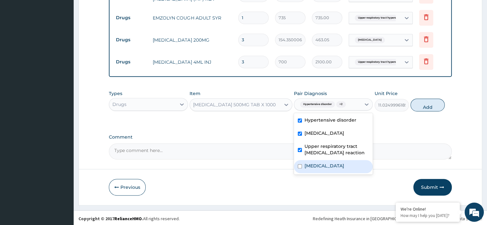
click at [311, 164] on label "Sepsis" at bounding box center [324, 165] width 40 height 6
checkbox input "true"
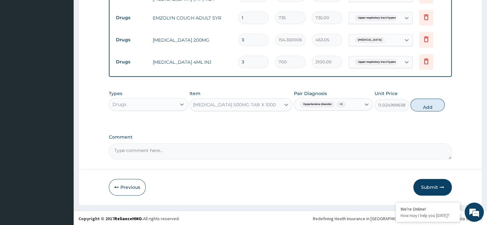
drag, startPoint x: 429, startPoint y: 102, endPoint x: 409, endPoint y: 112, distance: 21.9
click at [429, 102] on button "Add" at bounding box center [427, 105] width 34 height 13
type input "0"
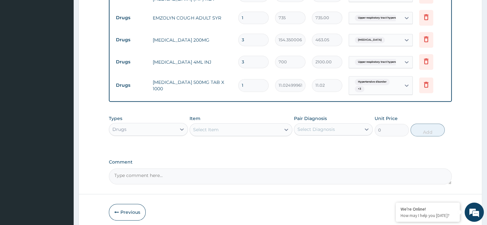
type input "18"
type input "198.45"
type input "18"
click at [244, 115] on div "Item Select Item" at bounding box center [240, 125] width 103 height 21
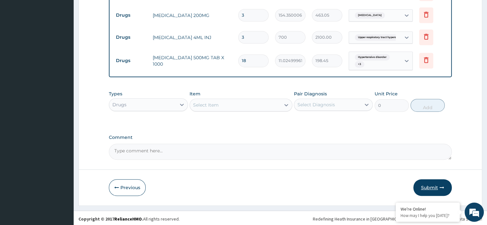
click at [436, 188] on button "Submit" at bounding box center [432, 187] width 38 height 17
